Goal: Transaction & Acquisition: Purchase product/service

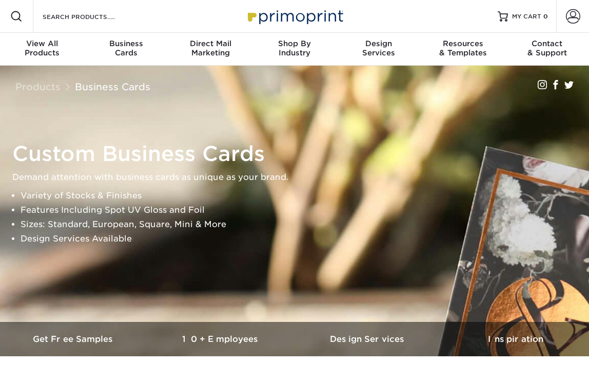
drag, startPoint x: 17, startPoint y: 163, endPoint x: 11, endPoint y: 158, distance: 7.8
click at [11, 158] on div "Custom Business Cards Demand attention with business cards as unique as your br…" at bounding box center [299, 193] width 589 height 113
click at [570, 22] on span at bounding box center [573, 16] width 14 height 14
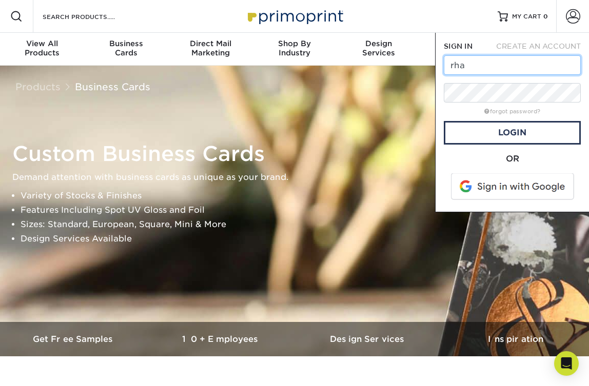
type input "[EMAIL_ADDRESS][DOMAIN_NAME]"
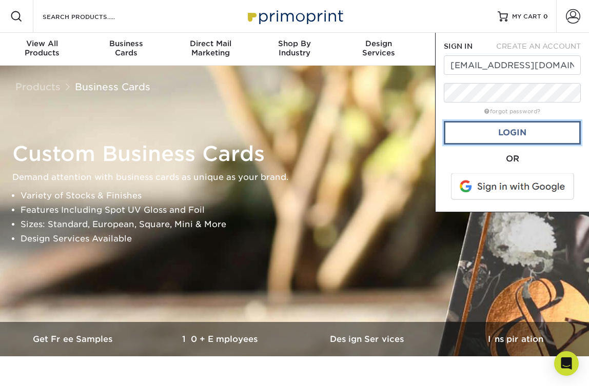
click at [499, 127] on link "Login" at bounding box center [512, 133] width 137 height 24
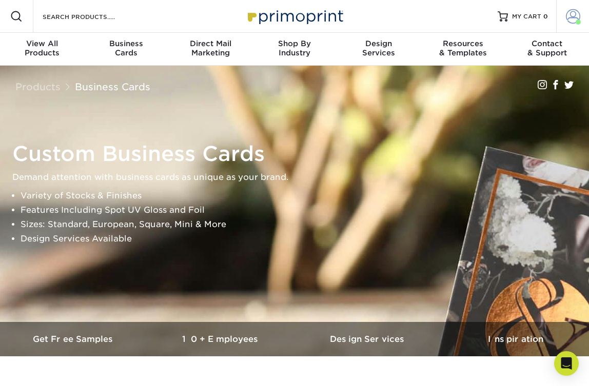
click at [570, 15] on span at bounding box center [573, 16] width 14 height 14
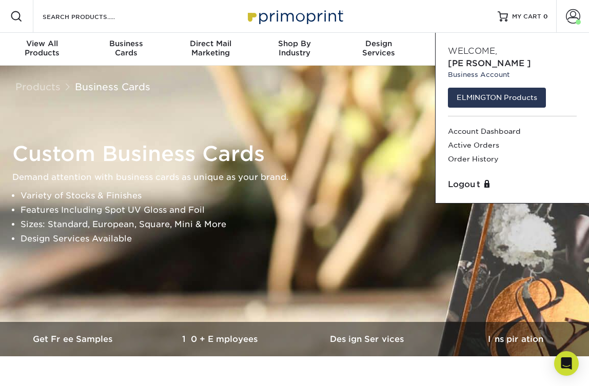
click at [388, 14] on div "Resources Menu Search Products Account Welcome, Riley Business Account ELMINGTO…" at bounding box center [294, 16] width 589 height 33
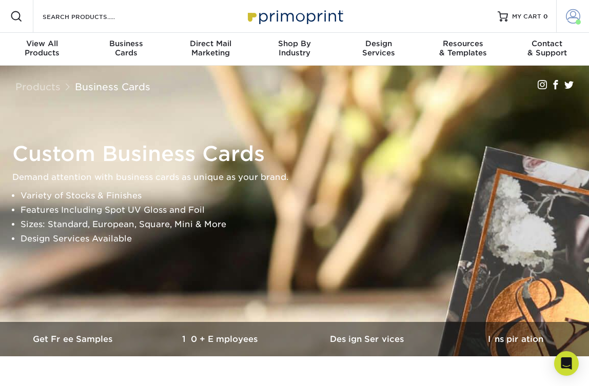
click at [567, 16] on span at bounding box center [573, 16] width 14 height 14
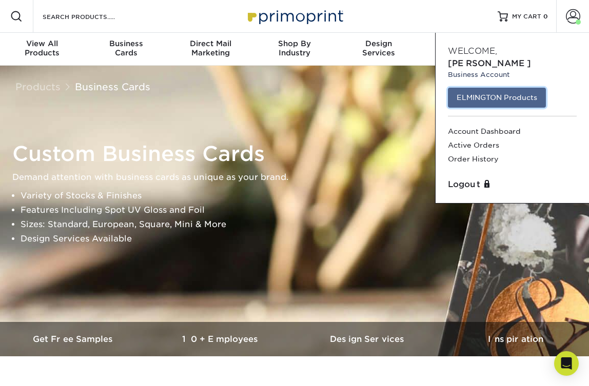
click at [499, 88] on link "ELMINGTON Products" at bounding box center [497, 97] width 98 height 19
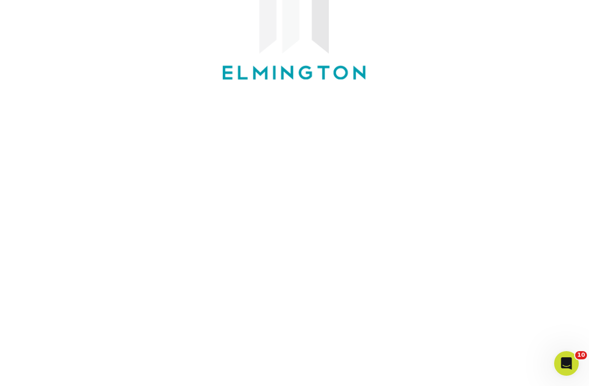
scroll to position [134, 0]
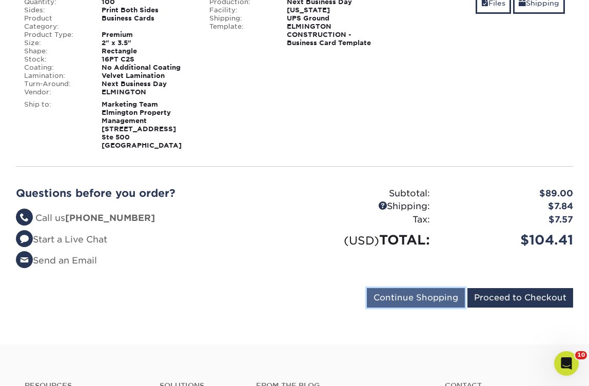
click at [398, 300] on input "Continue Shopping" at bounding box center [416, 297] width 98 height 19
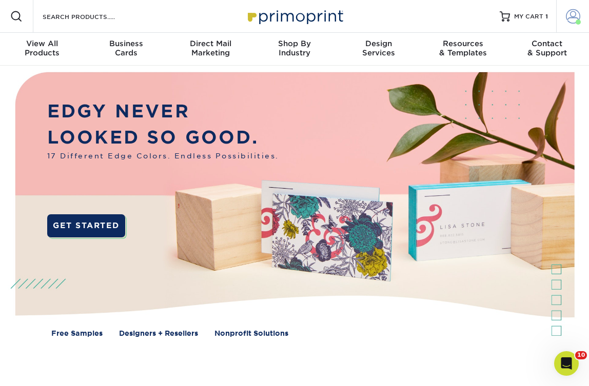
click at [566, 21] on span at bounding box center [573, 16] width 14 height 14
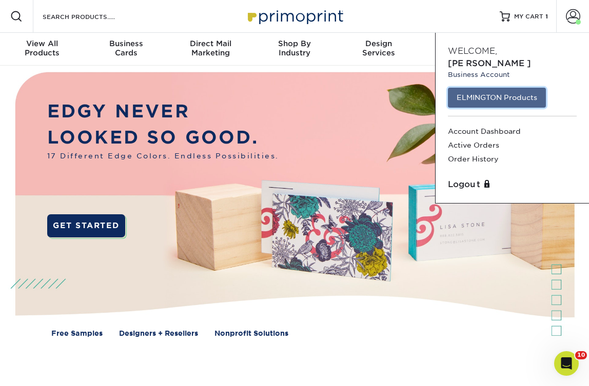
click at [524, 88] on link "ELMINGTON Products" at bounding box center [497, 97] width 98 height 19
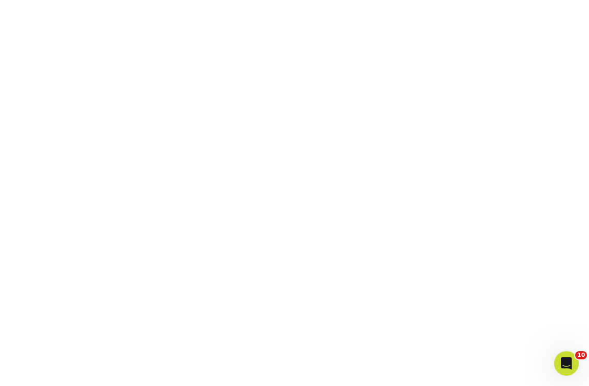
scroll to position [306, 0]
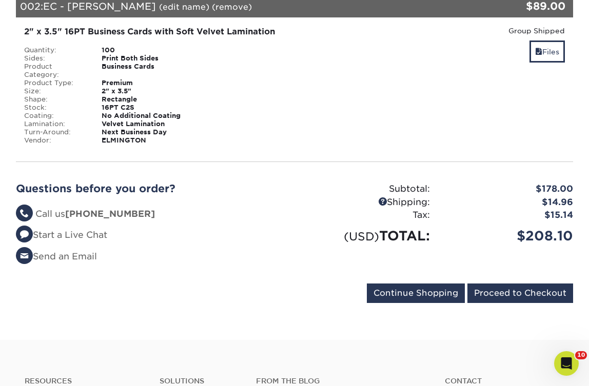
scroll to position [378, 0]
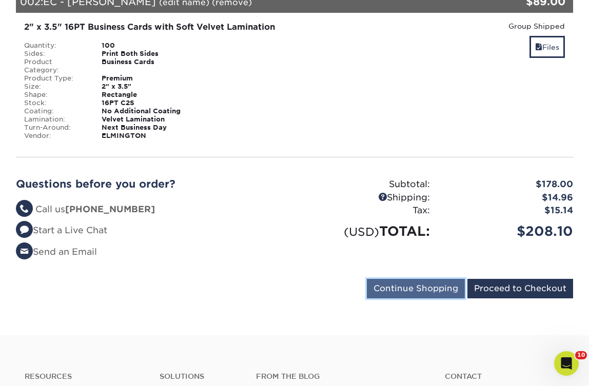
click at [411, 286] on input "Continue Shopping" at bounding box center [416, 288] width 98 height 19
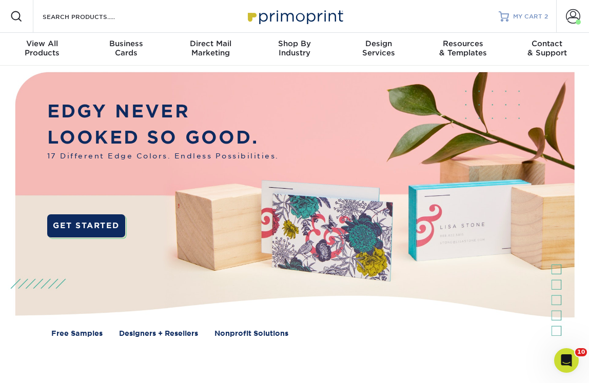
click at [539, 15] on span "MY CART" at bounding box center [527, 16] width 29 height 9
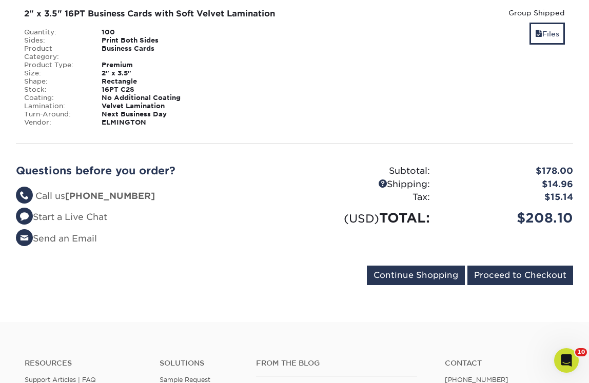
scroll to position [393, 0]
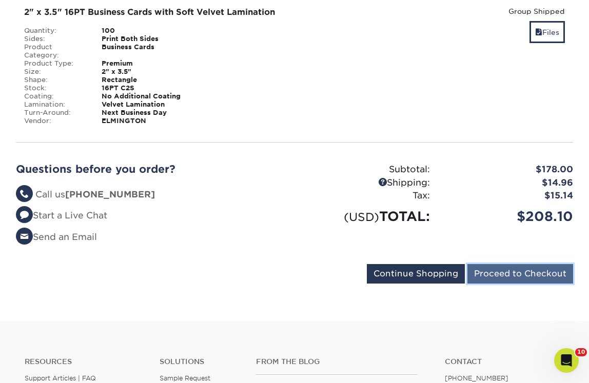
click at [506, 279] on input "Proceed to Checkout" at bounding box center [520, 273] width 106 height 19
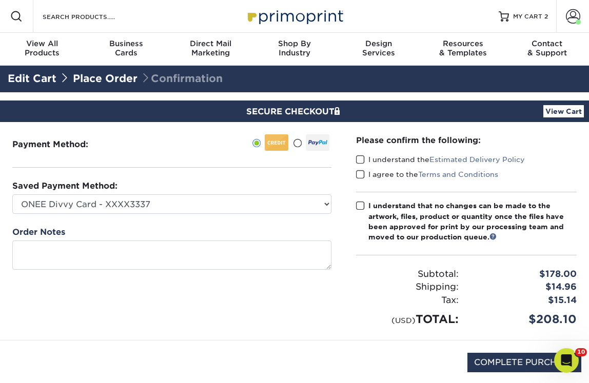
click at [358, 161] on span at bounding box center [360, 160] width 9 height 10
click at [0, 0] on input "I understand the Estimated Delivery Policy" at bounding box center [0, 0] width 0 height 0
click at [358, 172] on span at bounding box center [360, 175] width 9 height 10
click at [0, 0] on input "I agree to the Terms and Conditions" at bounding box center [0, 0] width 0 height 0
click at [358, 205] on span at bounding box center [360, 206] width 9 height 10
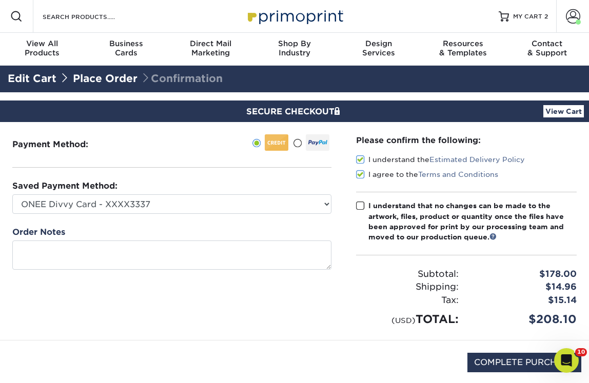
click at [0, 0] on input "I understand that no changes can be made to the artwork, files, product or quan…" at bounding box center [0, 0] width 0 height 0
click at [506, 362] on input "COMPLETE PURCHASE" at bounding box center [524, 362] width 114 height 19
type input "PROCESSING, PLEASE WAIT..."
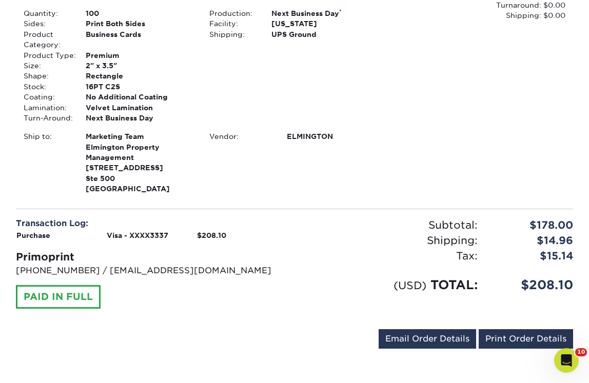
scroll to position [574, 0]
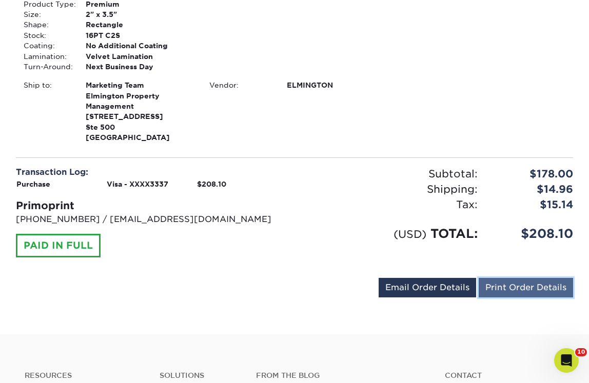
click at [515, 291] on link "Print Order Details" at bounding box center [526, 287] width 94 height 19
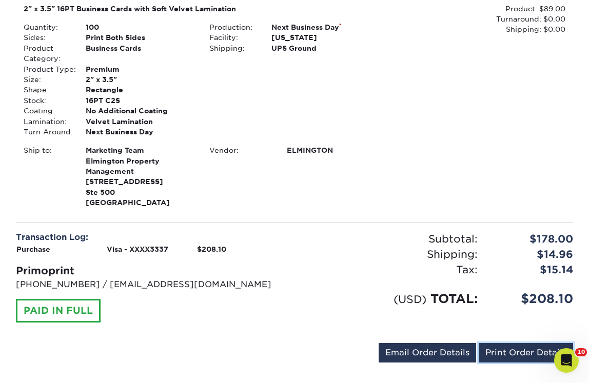
scroll to position [441, 0]
